Goal: Task Accomplishment & Management: Complete application form

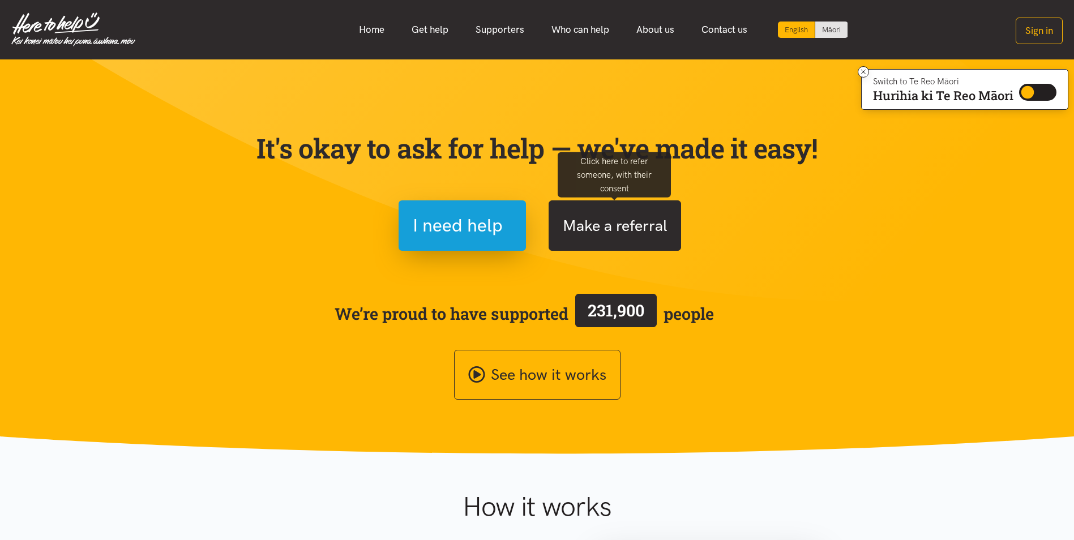
click at [601, 234] on button "Make a referral" at bounding box center [615, 225] width 133 height 50
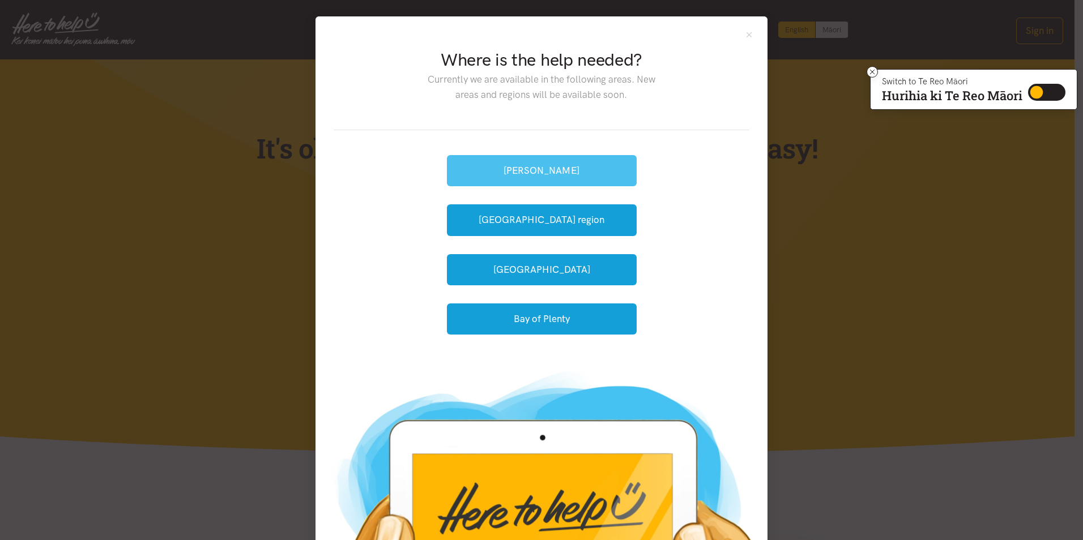
click at [558, 167] on button "[PERSON_NAME]" at bounding box center [542, 170] width 190 height 31
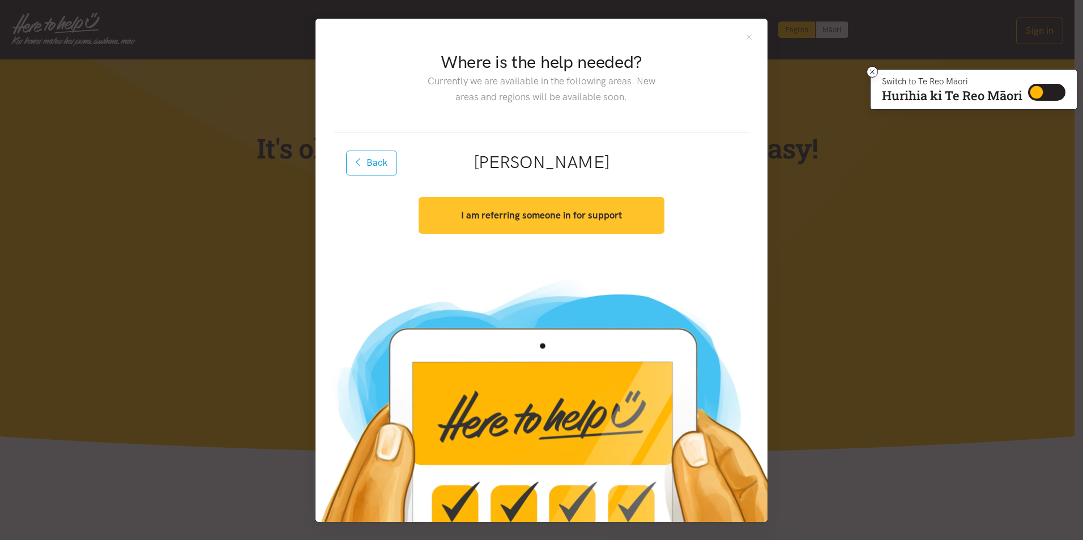
click at [559, 217] on strong "I am referring someone in for support" at bounding box center [541, 215] width 161 height 11
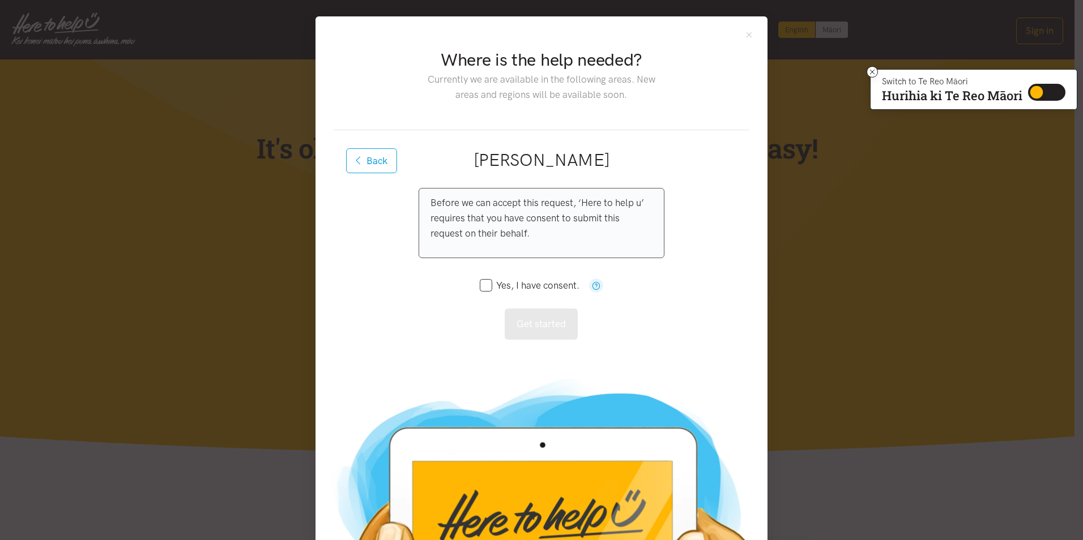
click at [481, 285] on input "Yes, I have consent." at bounding box center [530, 286] width 100 height 10
checkbox input "true"
click at [532, 322] on button "Get started" at bounding box center [541, 324] width 73 height 31
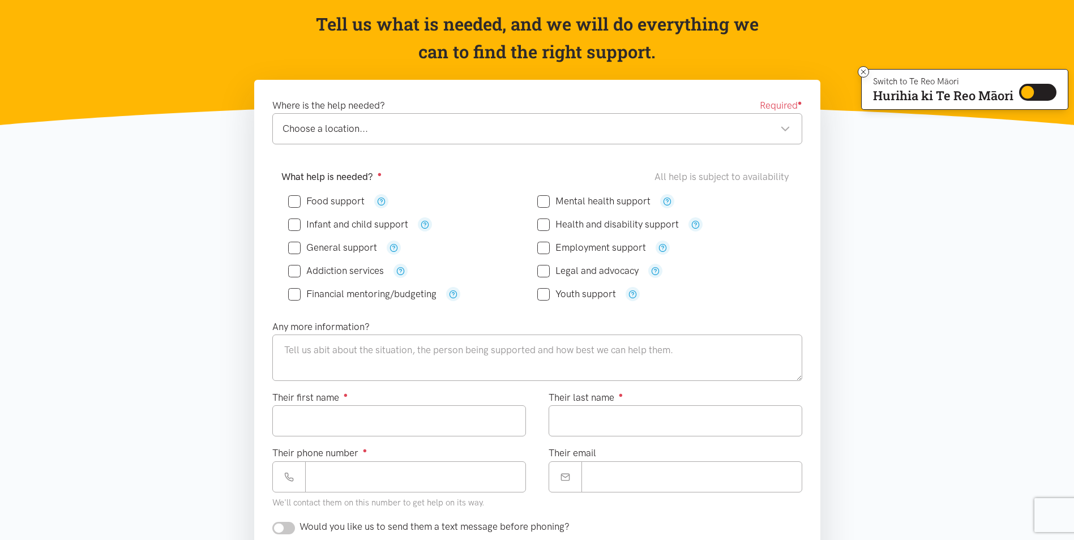
scroll to position [113, 0]
click at [618, 130] on div "Choose a location..." at bounding box center [537, 128] width 508 height 15
click at [300, 204] on input "Food support" at bounding box center [326, 201] width 76 height 10
checkbox input "true"
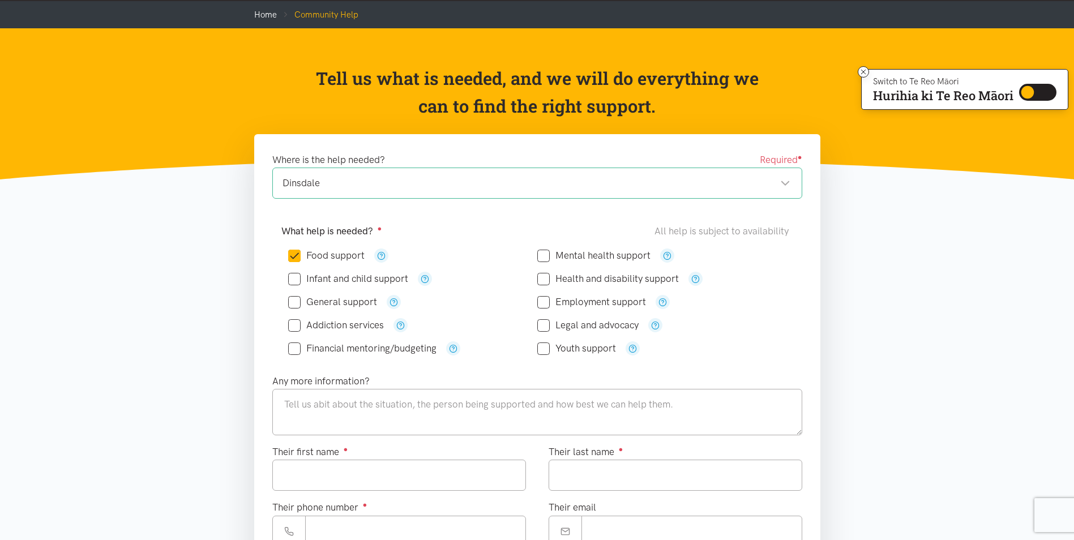
scroll to position [57, 0]
